Goal: Transaction & Acquisition: Purchase product/service

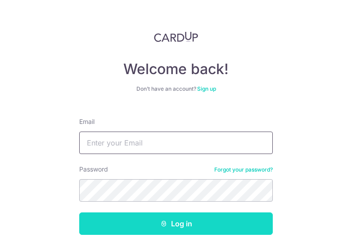
type input "shawchyi@gmail.com"
click at [184, 229] on button "Log in" at bounding box center [175, 224] width 193 height 22
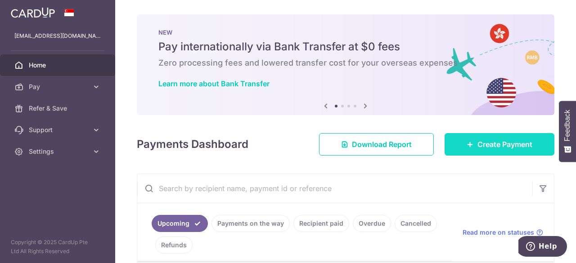
click at [351, 151] on link "Create Payment" at bounding box center [500, 144] width 110 height 22
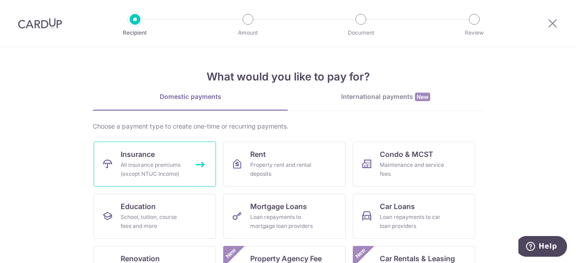
click at [142, 163] on div "All insurance premiums (except NTUC Income)" at bounding box center [153, 170] width 65 height 18
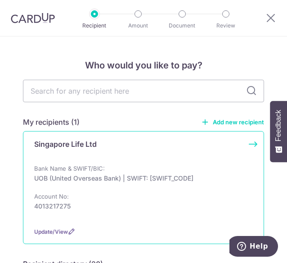
click at [76, 137] on div "Singapore Life Ltd Bank Name & SWIFT/BIC: UOB (United Overseas Bank) | SWIFT: U…" at bounding box center [143, 187] width 241 height 113
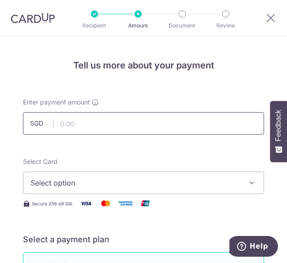
click at [185, 121] on input "text" at bounding box center [143, 123] width 241 height 22
paste input "$4,997.25"
click at [151, 181] on span "Select option" at bounding box center [137, 182] width 213 height 11
type input "4,997.25"
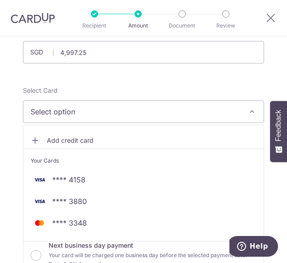
scroll to position [76, 0]
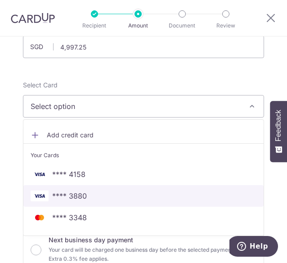
click at [72, 195] on span "**** 3880" at bounding box center [69, 195] width 35 height 11
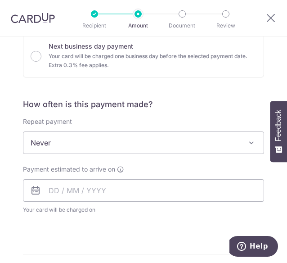
scroll to position [279, 0]
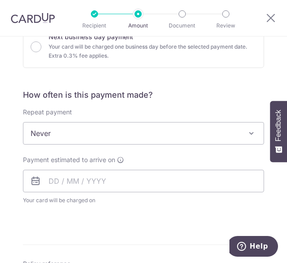
click at [133, 132] on span "Never" at bounding box center [143, 133] width 240 height 22
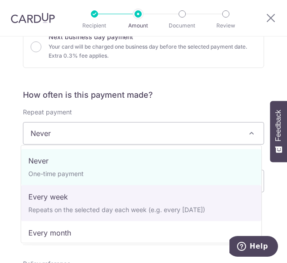
select select "2"
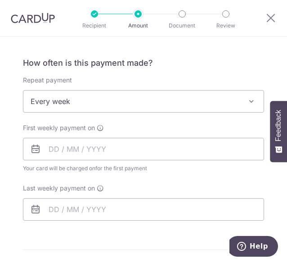
scroll to position [312, 0]
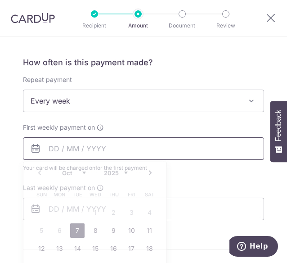
click at [84, 146] on input "text" at bounding box center [143, 148] width 241 height 22
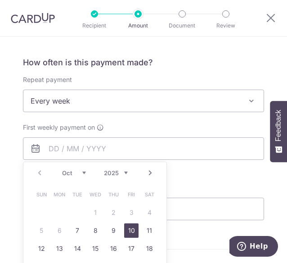
click at [127, 230] on link "10" at bounding box center [131, 230] width 14 height 14
type input "[DATE]"
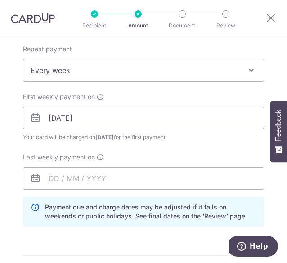
scroll to position [343, 0]
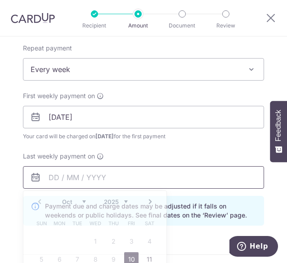
click at [179, 177] on input "text" at bounding box center [143, 177] width 241 height 22
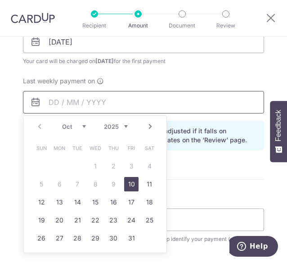
scroll to position [425, 0]
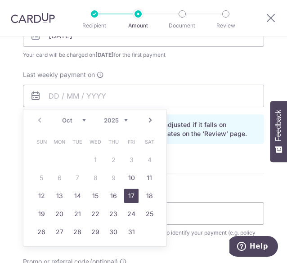
click at [129, 193] on link "17" at bounding box center [131, 196] width 14 height 14
type input "[DATE]"
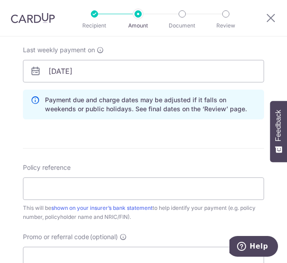
scroll to position [450, 0]
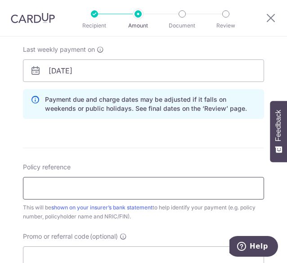
click at [125, 187] on input "Policy reference" at bounding box center [143, 188] width 241 height 22
paste input "83262472 Sophie"
click at [67, 185] on input "83262472 Sophie" at bounding box center [143, 188] width 241 height 22
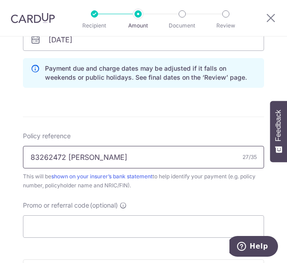
scroll to position [487, 0]
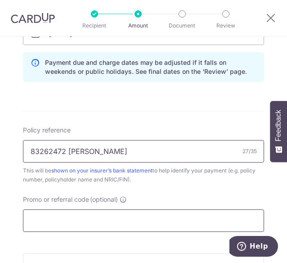
type input "83262472 [PERSON_NAME]"
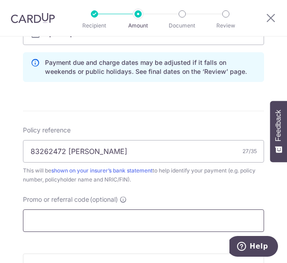
click at [118, 219] on input "Promo or referral code (optional)" at bounding box center [143, 220] width 241 height 22
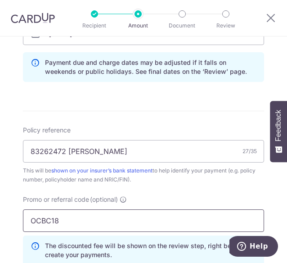
type input "OCBC18"
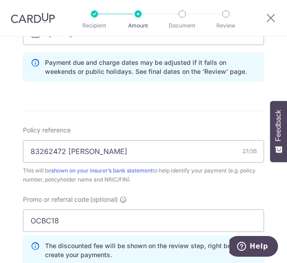
click at [166, 195] on div "Promo or referral code (optional) OCBC18 The discounted fee will be shown on th…" at bounding box center [143, 230] width 241 height 70
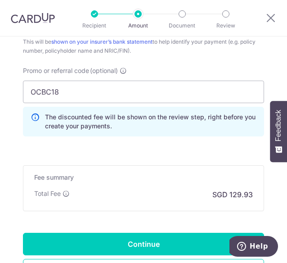
scroll to position [616, 0]
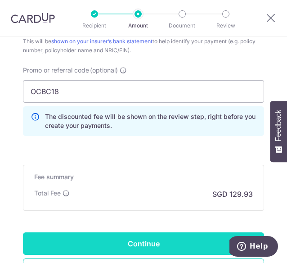
click at [149, 237] on input "Continue" at bounding box center [143, 243] width 241 height 22
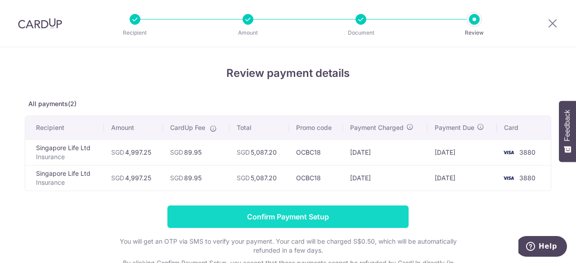
click at [273, 217] on input "Confirm Payment Setup" at bounding box center [287, 217] width 241 height 22
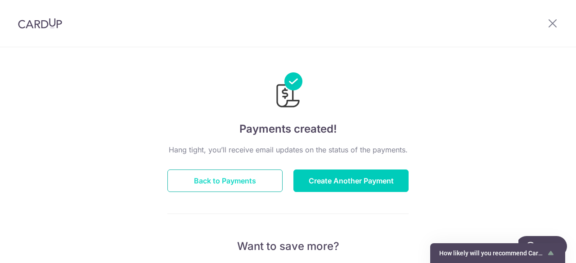
click at [229, 183] on button "Back to Payments" at bounding box center [224, 181] width 115 height 22
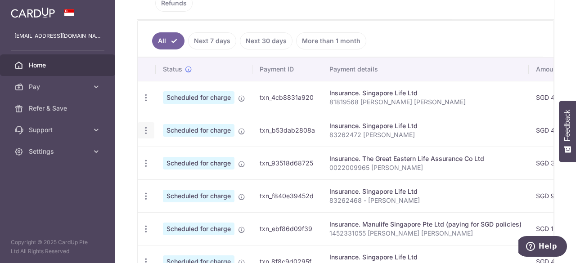
click at [144, 127] on icon "button" at bounding box center [145, 130] width 9 height 9
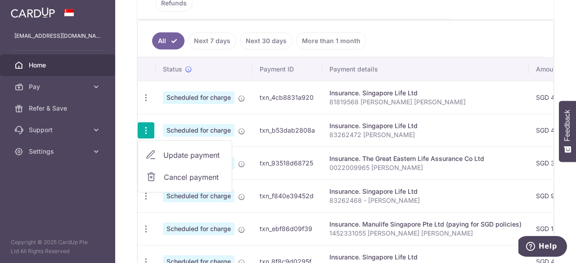
click at [180, 153] on span "Update payment" at bounding box center [193, 155] width 61 height 11
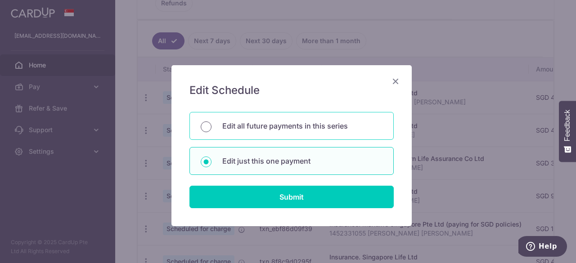
click at [205, 128] on input "Edit all future payments in this series" at bounding box center [206, 126] width 11 height 11
radio input "true"
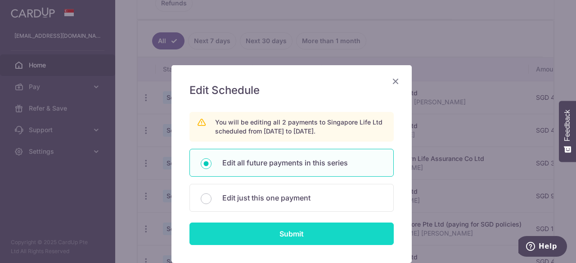
click at [286, 234] on input "Submit" at bounding box center [291, 234] width 204 height 22
radio input "true"
type input "4,997.25"
type input "83262472 [PERSON_NAME]"
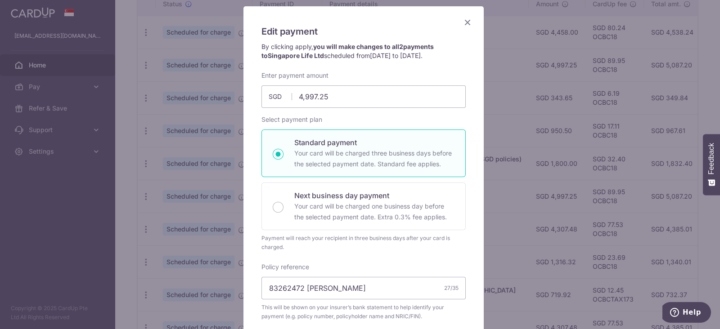
scroll to position [60, 0]
